Goal: Transaction & Acquisition: Purchase product/service

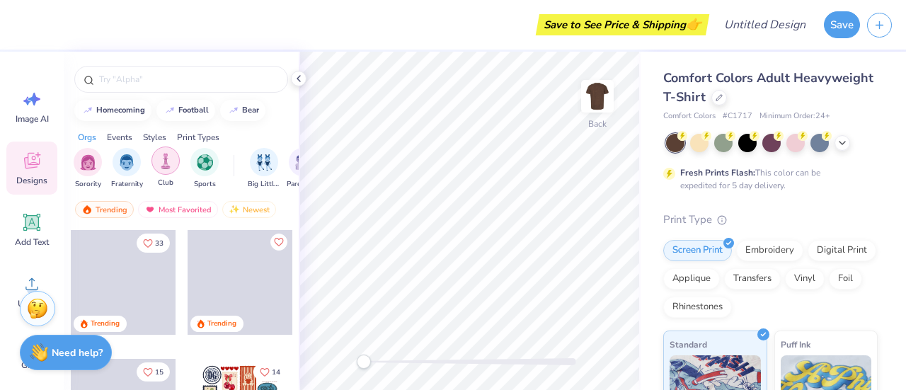
click at [176, 166] on div "filter for Club" at bounding box center [166, 161] width 28 height 28
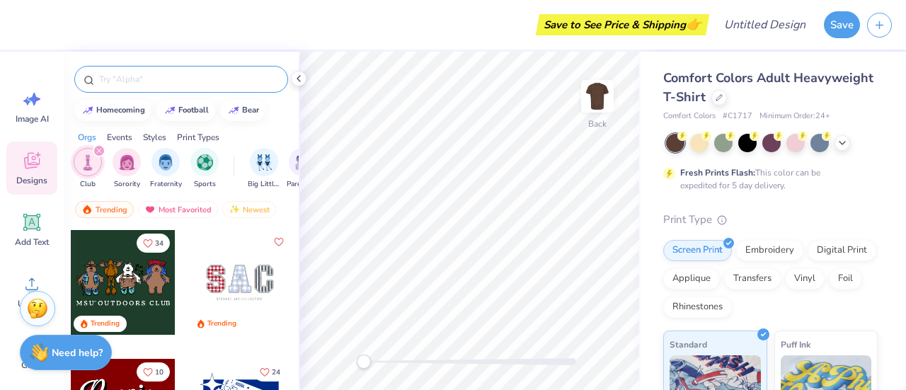
click at [186, 84] on input "text" at bounding box center [188, 79] width 181 height 14
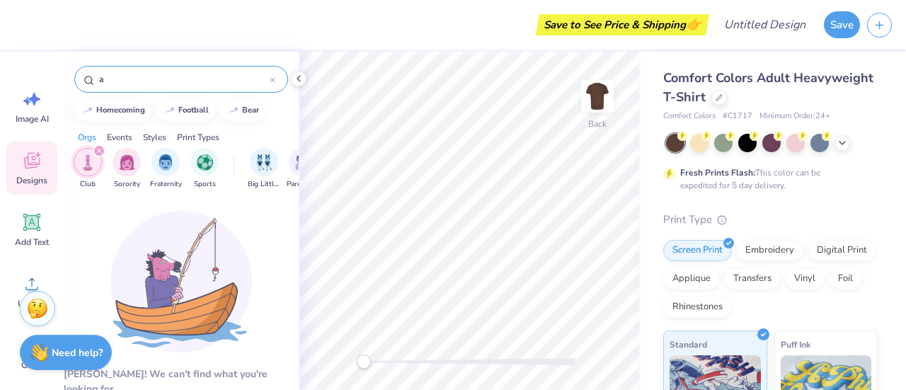
type input "a"
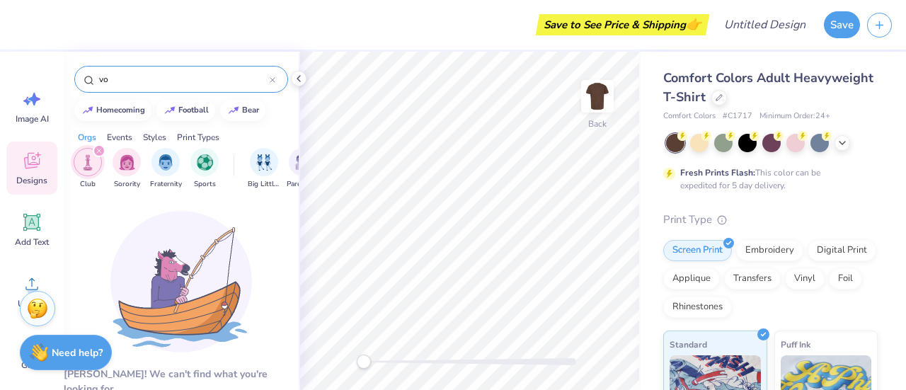
type input "v"
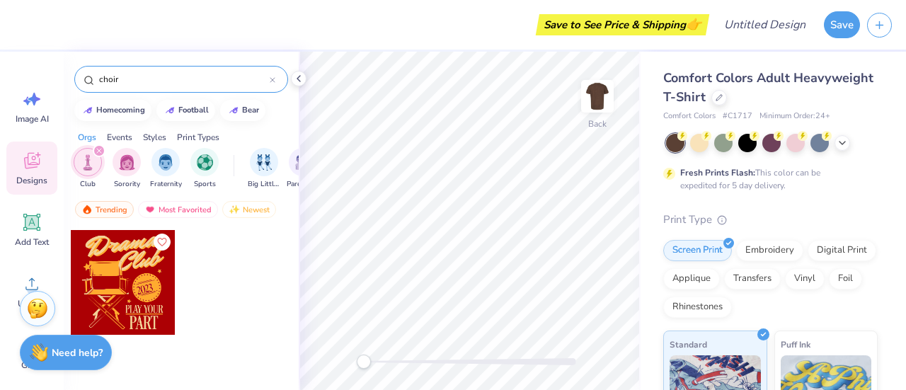
type input "choir"
click at [153, 300] on div at bounding box center [123, 282] width 105 height 105
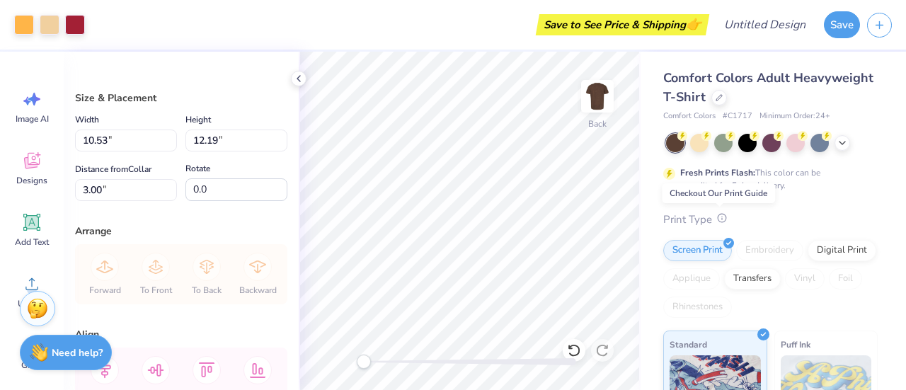
click at [721, 220] on icon at bounding box center [722, 218] width 10 height 10
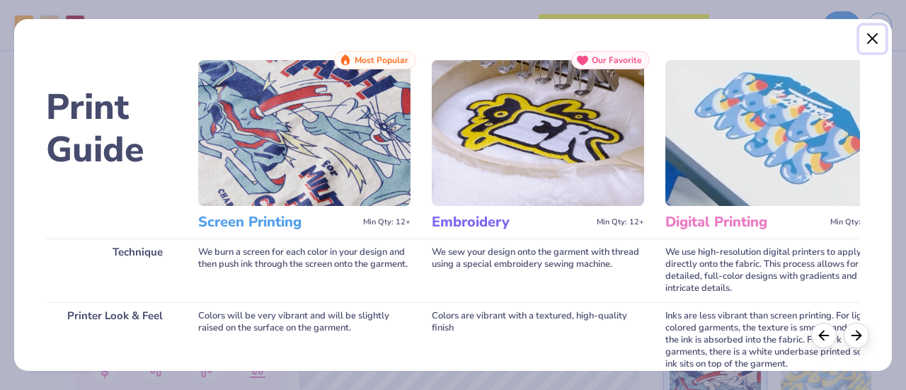
click at [876, 46] on button "Close" at bounding box center [873, 38] width 27 height 27
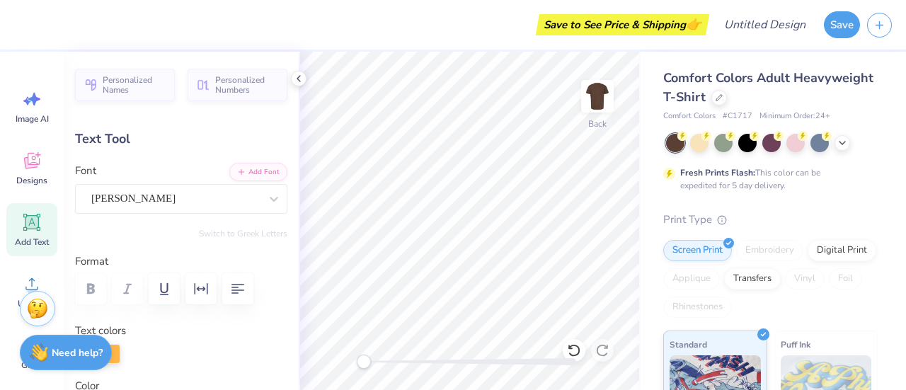
scroll to position [12, 2]
type textarea "Drop the"
type input "5.54"
type input "3.20"
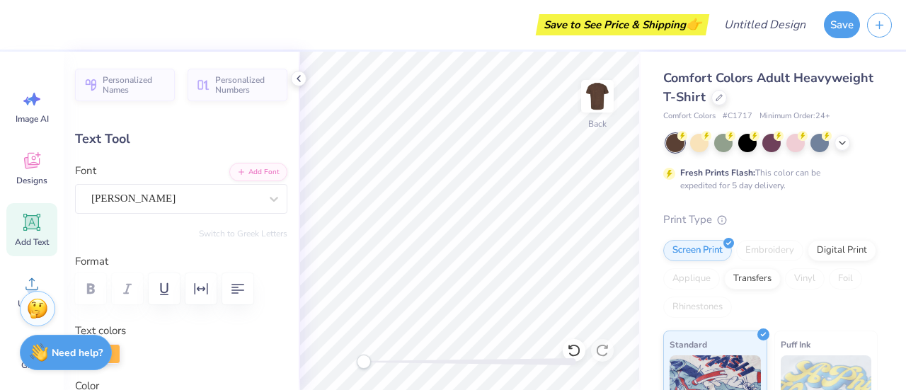
type input "4.47"
type textarea "Bass"
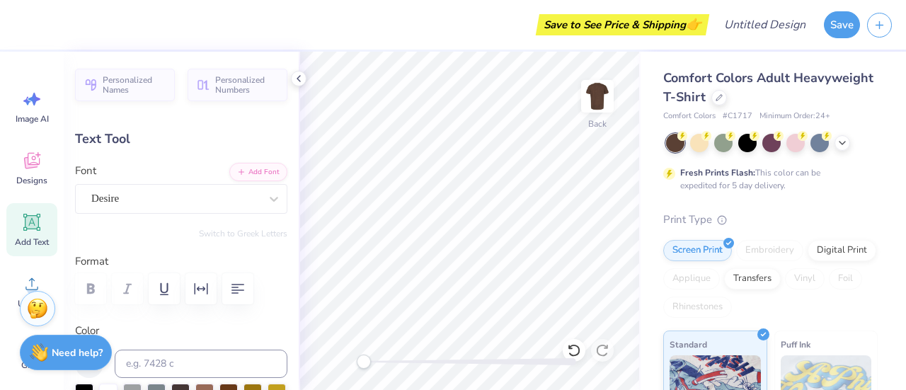
type textarea "3"
type textarea "2013"
type input "0.0"
type input "3.71"
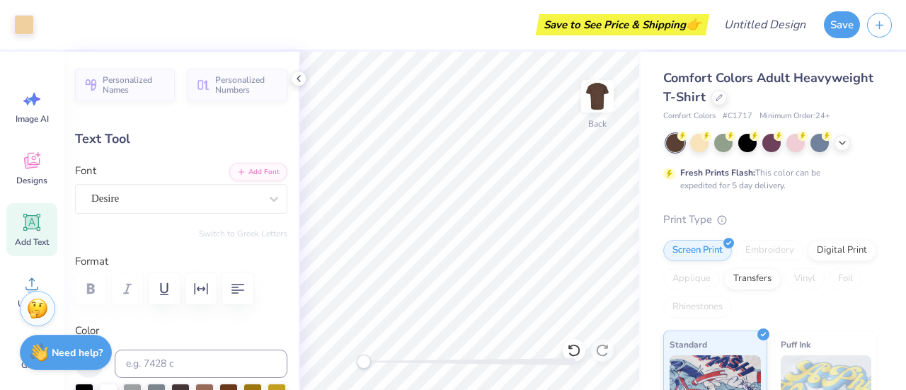
type input "1.75"
type input "13.40"
type input "4.92"
type input "1.09"
type input "11.99"
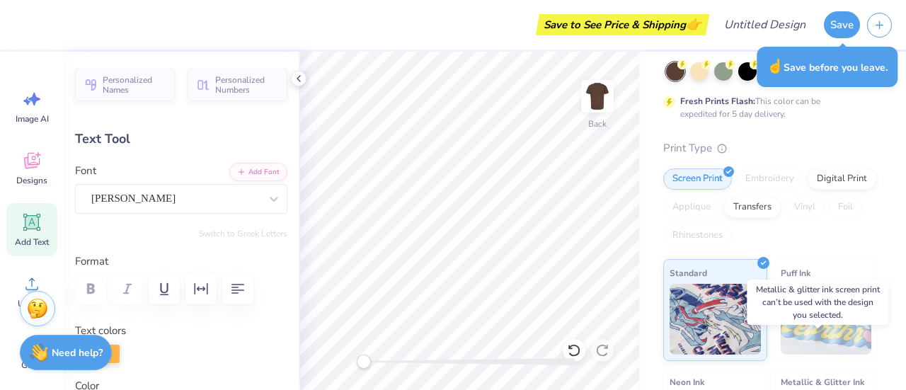
scroll to position [47, 0]
